Goal: Contribute content

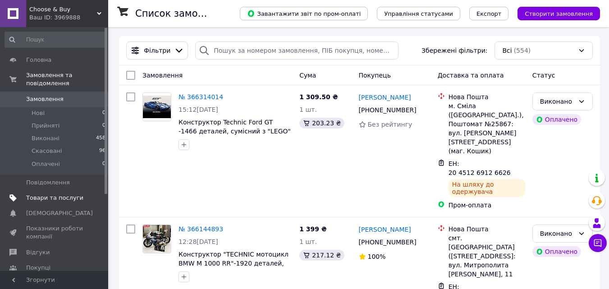
click at [55, 194] on span "Товари та послуги" at bounding box center [54, 198] width 57 height 8
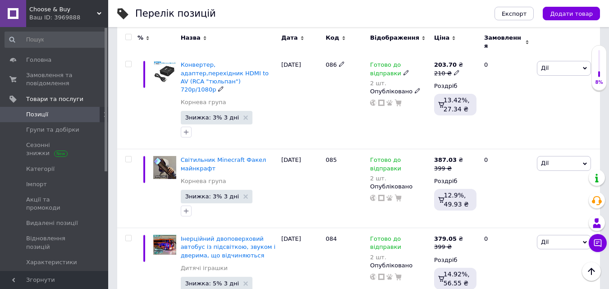
scroll to position [180, 0]
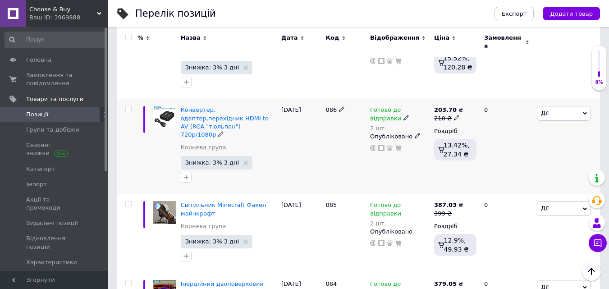
click at [198, 143] on link "Корнева група" at bounding box center [203, 147] width 45 height 8
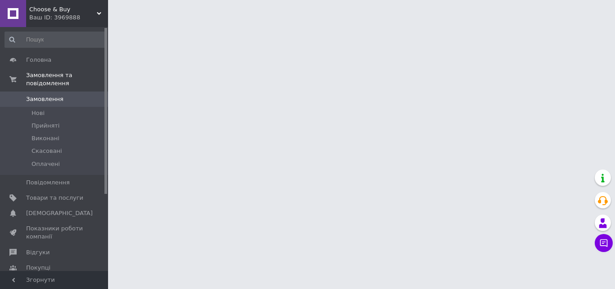
click at [100, 15] on icon at bounding box center [99, 13] width 5 height 5
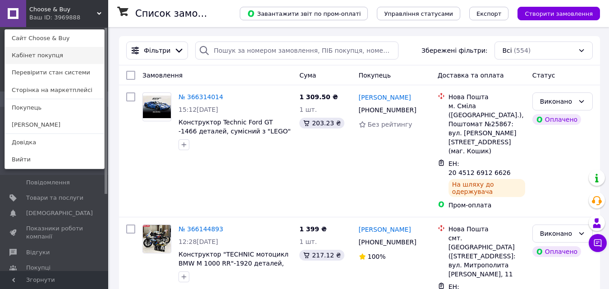
click at [65, 58] on link "Кабінет покупця" at bounding box center [54, 55] width 99 height 17
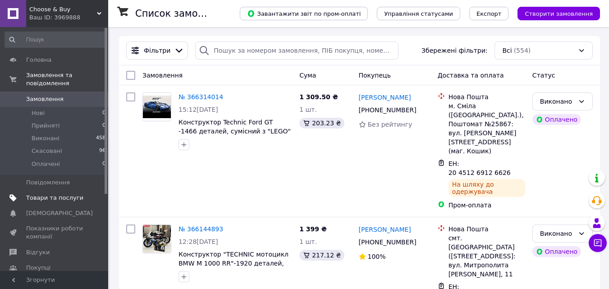
click at [62, 194] on span "Товари та послуги" at bounding box center [54, 198] width 57 height 8
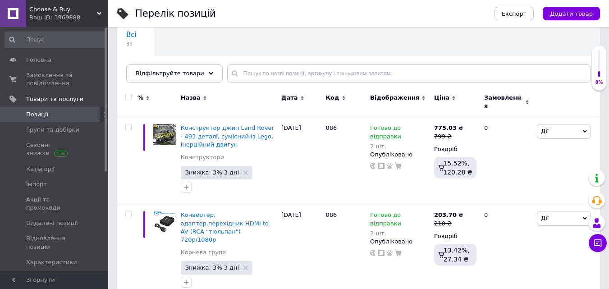
scroll to position [90, 0]
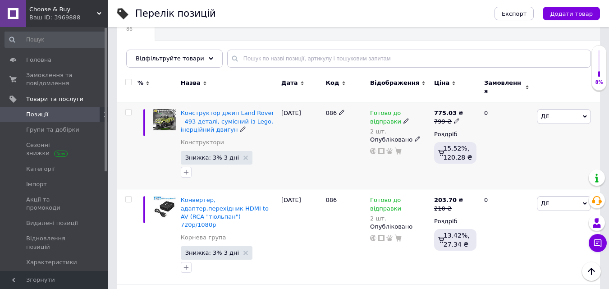
click at [340, 109] on icon at bounding box center [341, 111] width 5 height 5
type input "087"
click at [357, 142] on div "087" at bounding box center [345, 145] width 45 height 87
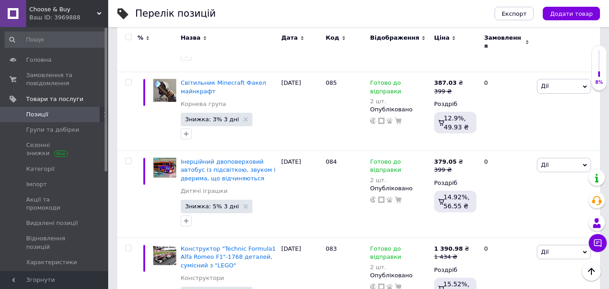
scroll to position [315, 0]
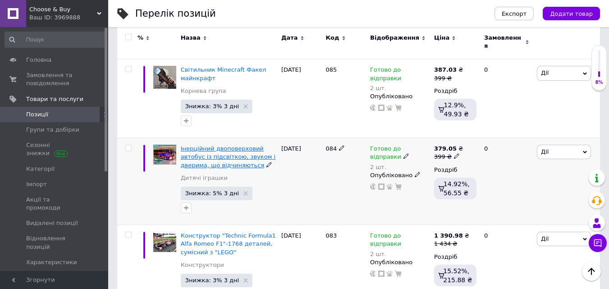
click at [236, 147] on span "Інерційний двоповерховий автобус із підсвіткою, звуком і дверима, що відчиняють…" at bounding box center [228, 156] width 95 height 23
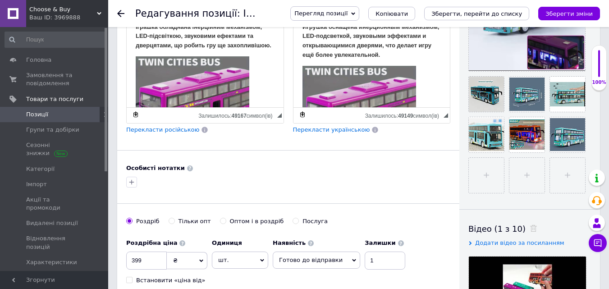
scroll to position [270, 0]
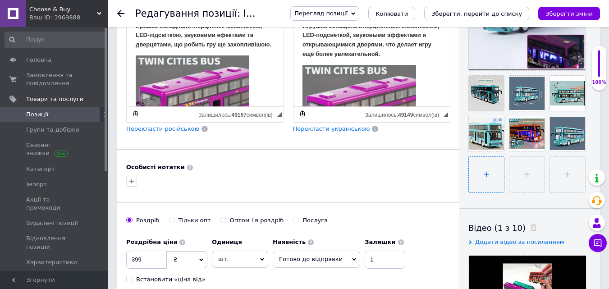
click at [493, 174] on input "file" at bounding box center [485, 174] width 35 height 35
type input "C:\fakepath\IMG_3093.jpg"
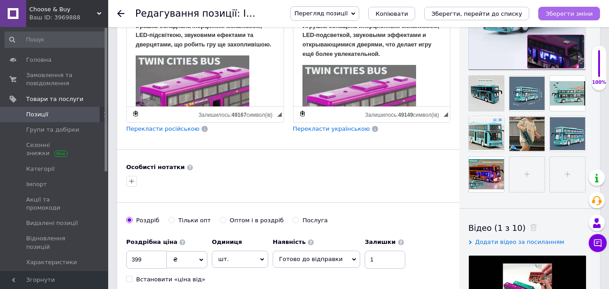
click at [567, 7] on button "Зберегти зміни" at bounding box center [569, 14] width 62 height 14
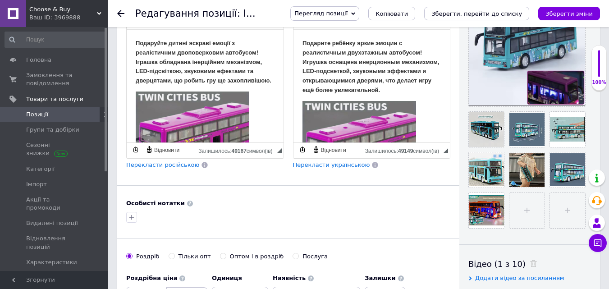
scroll to position [90, 0]
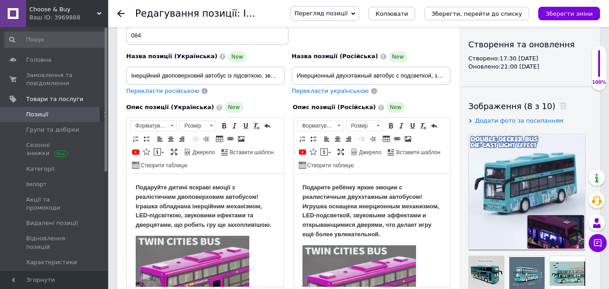
click at [119, 14] on use at bounding box center [120, 13] width 7 height 7
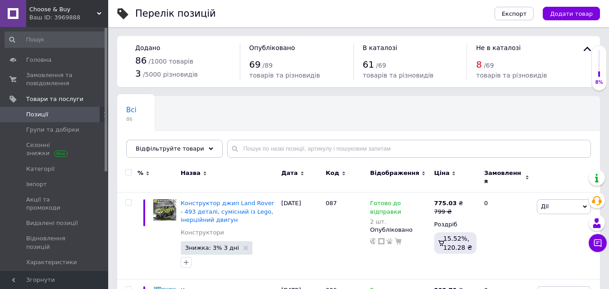
click at [283, 69] on div "69 / 89" at bounding box center [296, 64] width 95 height 13
click at [252, 67] on span "69" at bounding box center [254, 64] width 11 height 11
drag, startPoint x: 262, startPoint y: 62, endPoint x: 268, endPoint y: 63, distance: 5.4
click at [263, 62] on span "/ 89" at bounding box center [267, 65] width 10 height 7
